Goal: Task Accomplishment & Management: Use online tool/utility

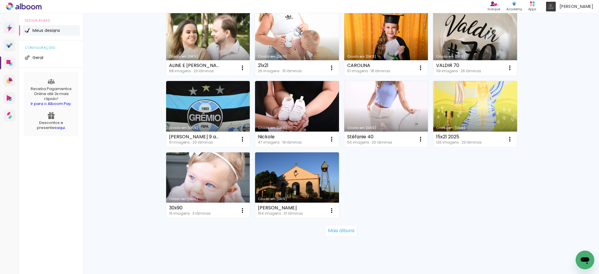
scroll to position [351, 0]
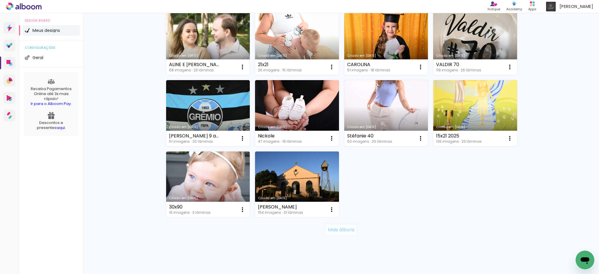
click at [340, 234] on paper-button "Mais álbuns" at bounding box center [341, 230] width 32 height 12
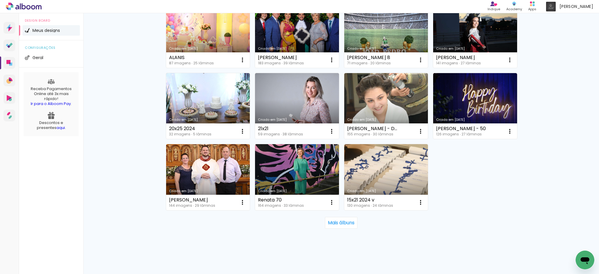
scroll to position [788, 0]
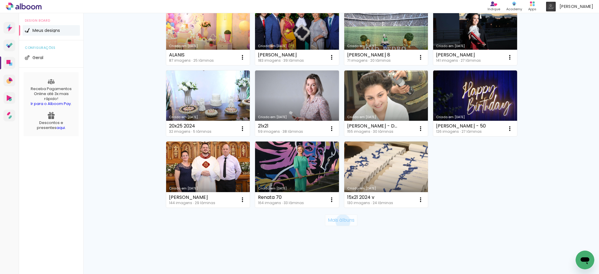
click at [0, 0] on slot "Mais álbuns" at bounding box center [0, 0] width 0 height 0
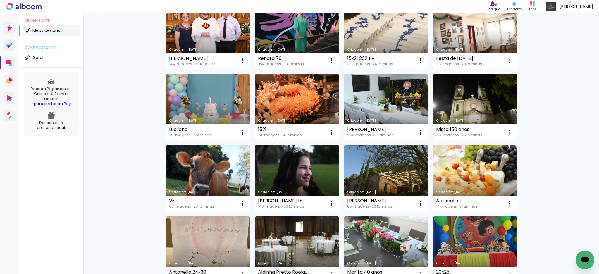
scroll to position [944, 0]
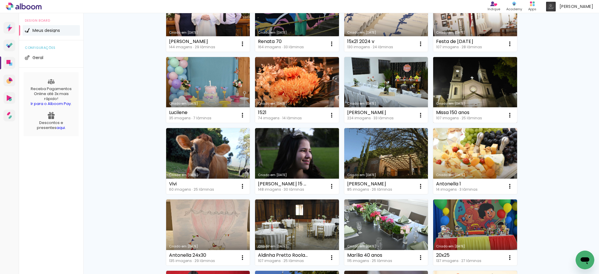
click at [490, 87] on link "Criado em [DATE]" at bounding box center [475, 90] width 84 height 66
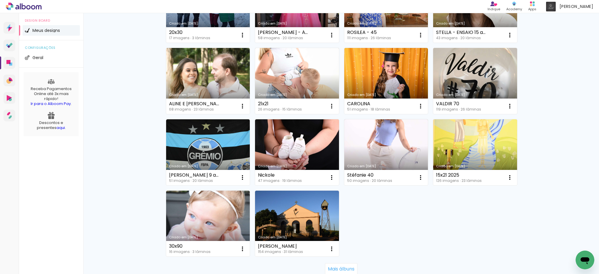
scroll to position [361, 0]
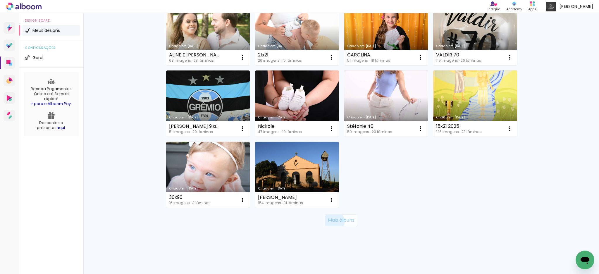
click at [0, 0] on slot "Mais álbuns" at bounding box center [0, 0] width 0 height 0
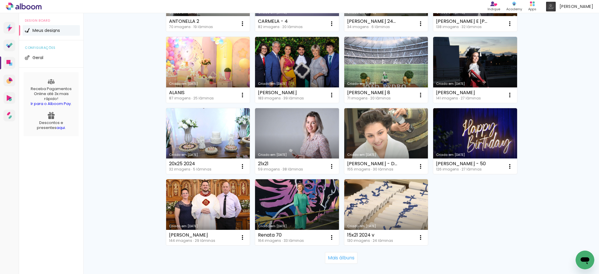
scroll to position [788, 0]
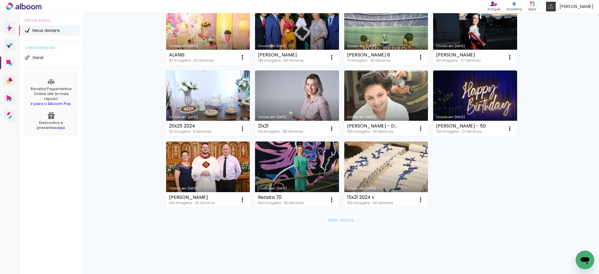
click at [0, 0] on slot "Mais álbuns" at bounding box center [0, 0] width 0 height 0
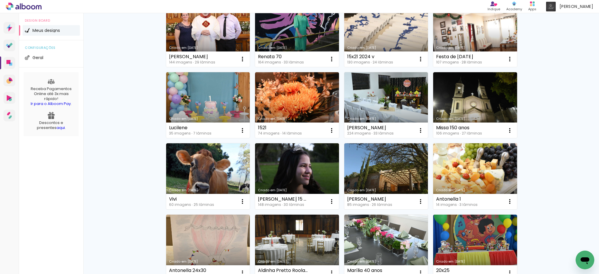
scroll to position [944, 0]
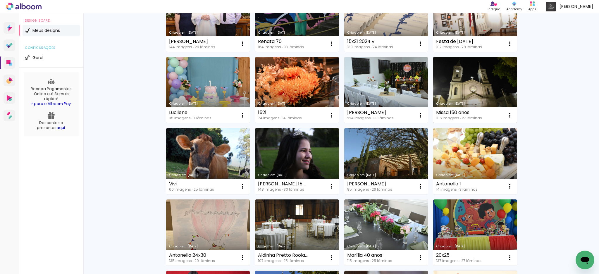
click at [471, 85] on link "Criado em [DATE]" at bounding box center [475, 90] width 84 height 66
